Goal: Transaction & Acquisition: Purchase product/service

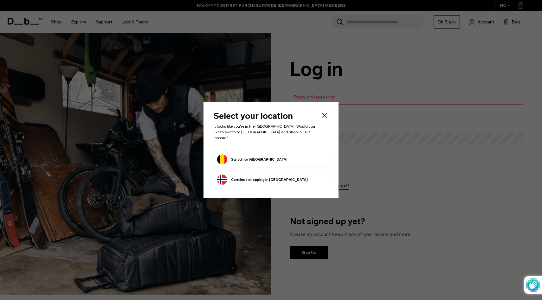
click at [251, 158] on button "Switch to Belgium" at bounding box center [252, 159] width 70 height 10
click at [246, 156] on button "Switch to Belgium" at bounding box center [252, 159] width 70 height 10
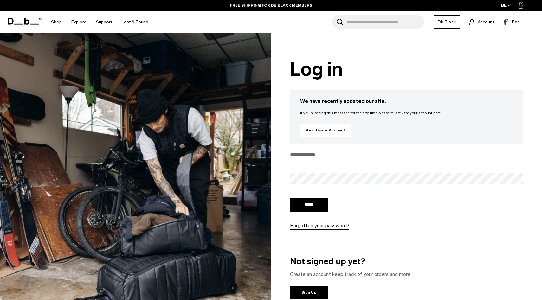
type input "**********"
click at [315, 204] on input "******" at bounding box center [309, 205] width 38 height 13
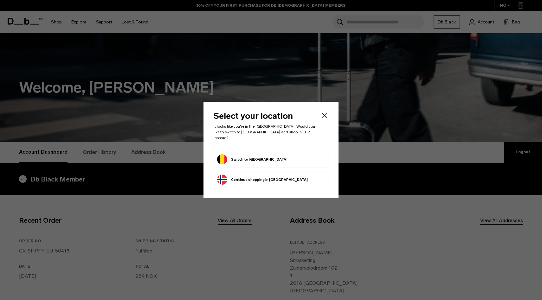
click at [285, 147] on header "Select your location It looks like you're in the Belgium. Would you like to swi…" at bounding box center [271, 131] width 115 height 39
click at [246, 154] on button "Switch to Belgium" at bounding box center [252, 159] width 70 height 10
click at [246, 159] on button "Switch to Belgium" at bounding box center [252, 159] width 70 height 10
click at [240, 156] on button "Switch to Belgium" at bounding box center [252, 159] width 70 height 10
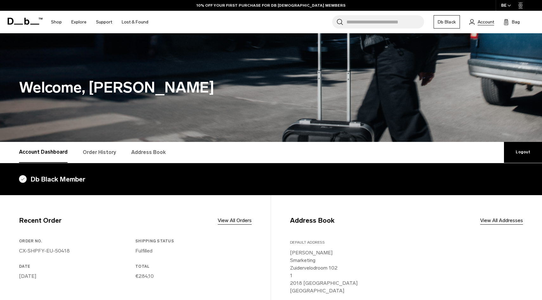
click at [479, 22] on span "Account" at bounding box center [486, 22] width 16 height 7
click at [29, 26] on span at bounding box center [25, 21] width 35 height 24
click at [29, 22] on icon at bounding box center [26, 21] width 5 height 7
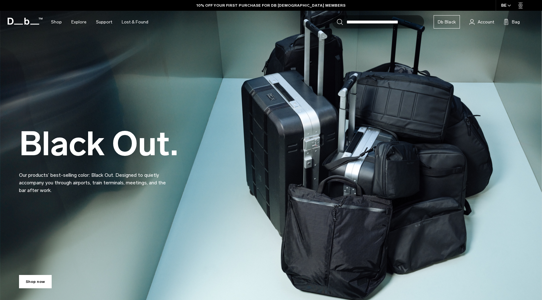
scroll to position [30, 0]
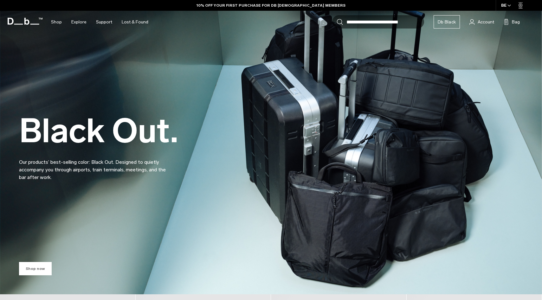
click at [42, 264] on link "Shop now" at bounding box center [35, 268] width 33 height 13
click at [37, 276] on div "Shop now" at bounding box center [271, 268] width 542 height 54
click at [38, 268] on link "Shop now" at bounding box center [35, 268] width 33 height 13
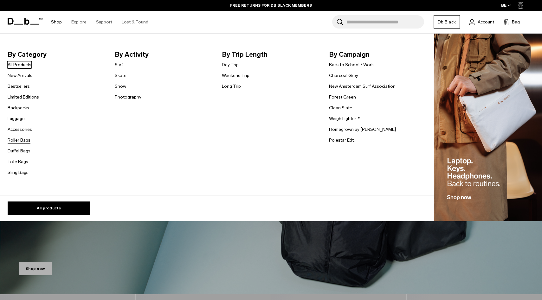
click at [23, 140] on link "Roller Bags" at bounding box center [19, 140] width 23 height 7
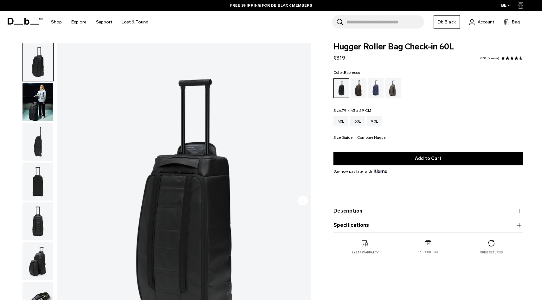
click at [361, 95] on div "Espresso" at bounding box center [359, 88] width 16 height 20
click at [360, 92] on div "Espresso" at bounding box center [359, 88] width 16 height 20
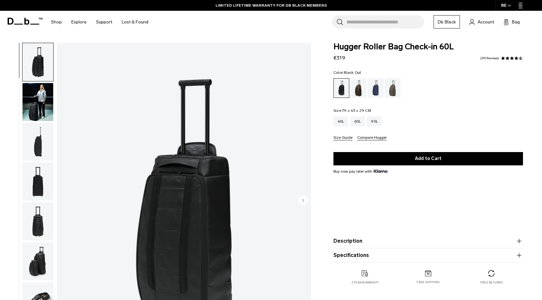
click at [377, 172] on img at bounding box center [381, 171] width 14 height 3
click at [358, 93] on div "Espresso" at bounding box center [359, 88] width 16 height 20
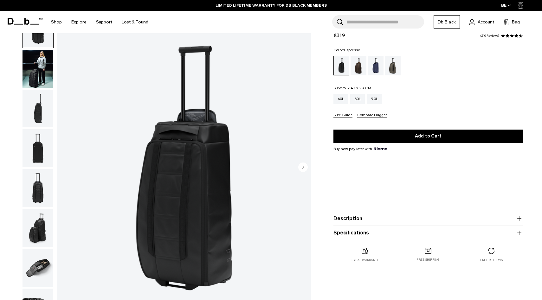
scroll to position [47, 0]
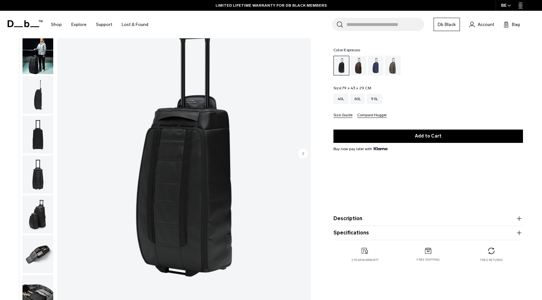
click at [362, 70] on div "Espresso" at bounding box center [359, 66] width 16 height 20
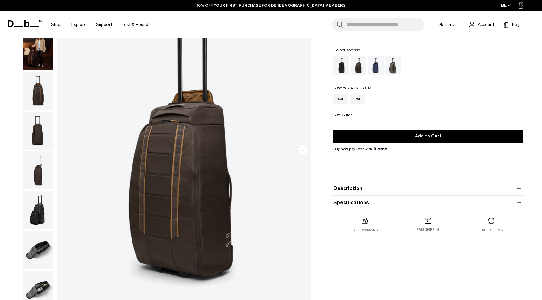
scroll to position [52, 0]
click at [309, 148] on img "1 / 11" at bounding box center [184, 149] width 254 height 317
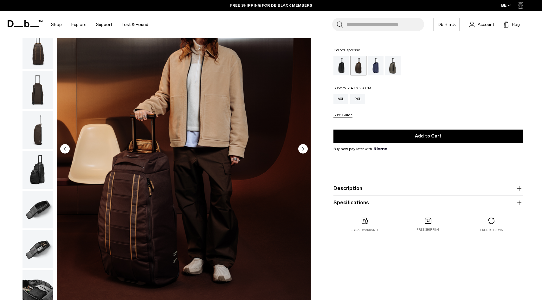
click at [307, 148] on circle "Next slide" at bounding box center [303, 149] width 10 height 10
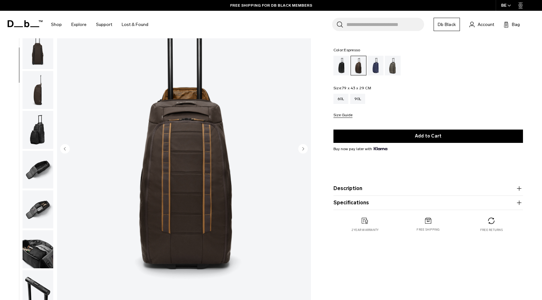
click at [307, 148] on circle "Next slide" at bounding box center [303, 149] width 10 height 10
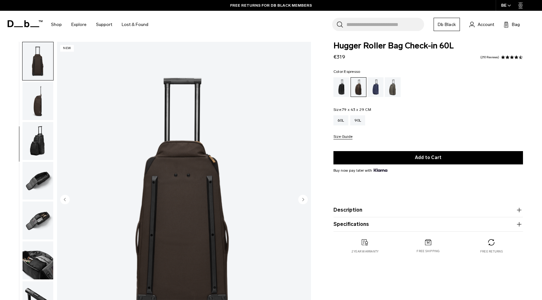
scroll to position [0, 0]
